Goal: Transaction & Acquisition: Purchase product/service

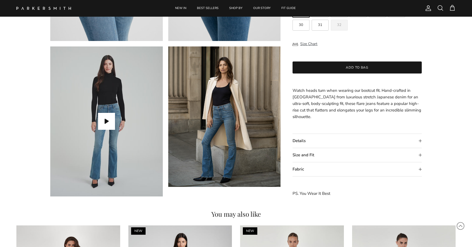
scroll to position [468, 0]
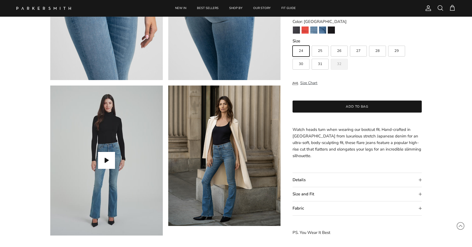
scroll to position [431, 0]
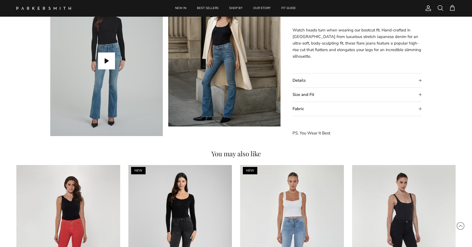
scroll to position [528, 0]
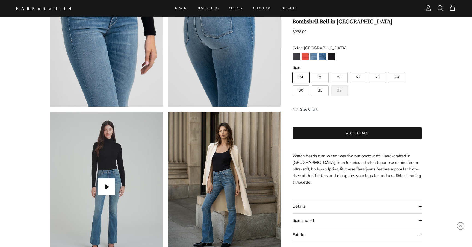
scroll to position [357, 0]
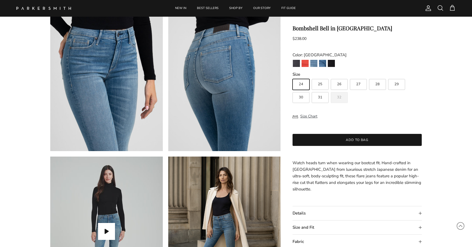
click at [146, 60] on img at bounding box center [106, 76] width 113 height 150
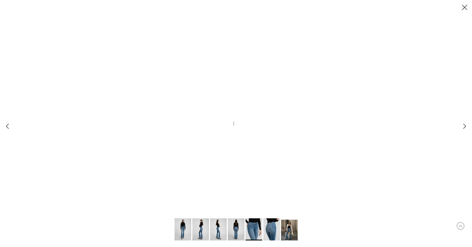
scroll to position [0, 0]
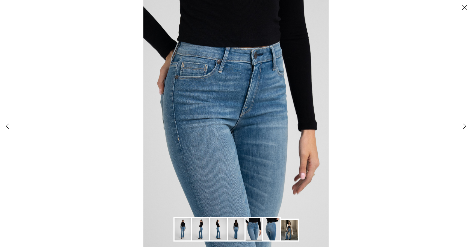
click at [118, 58] on div "Gallery Viewer" at bounding box center [236, 123] width 472 height 247
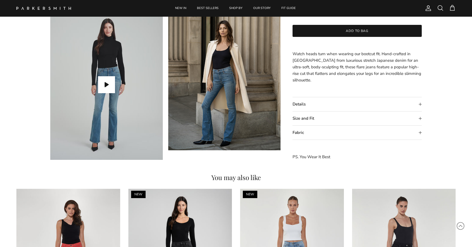
scroll to position [499, 0]
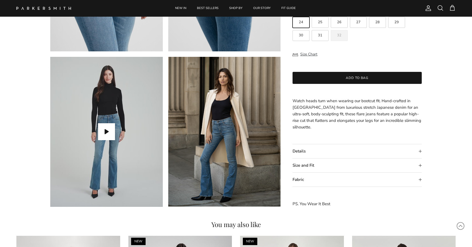
scroll to position [453, 0]
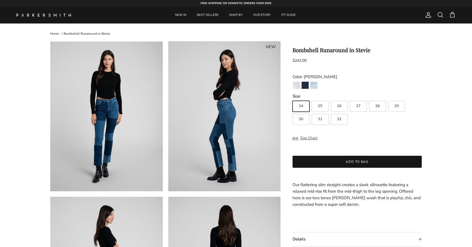
click at [106, 114] on img at bounding box center [106, 116] width 113 height 150
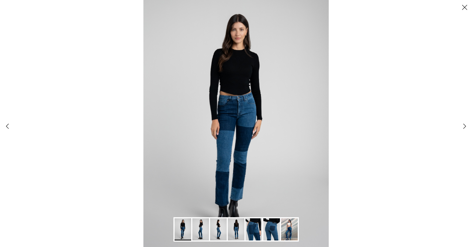
click at [229, 107] on img "Gallery Viewer" at bounding box center [236, 123] width 185 height 247
